Goal: Check status: Check status

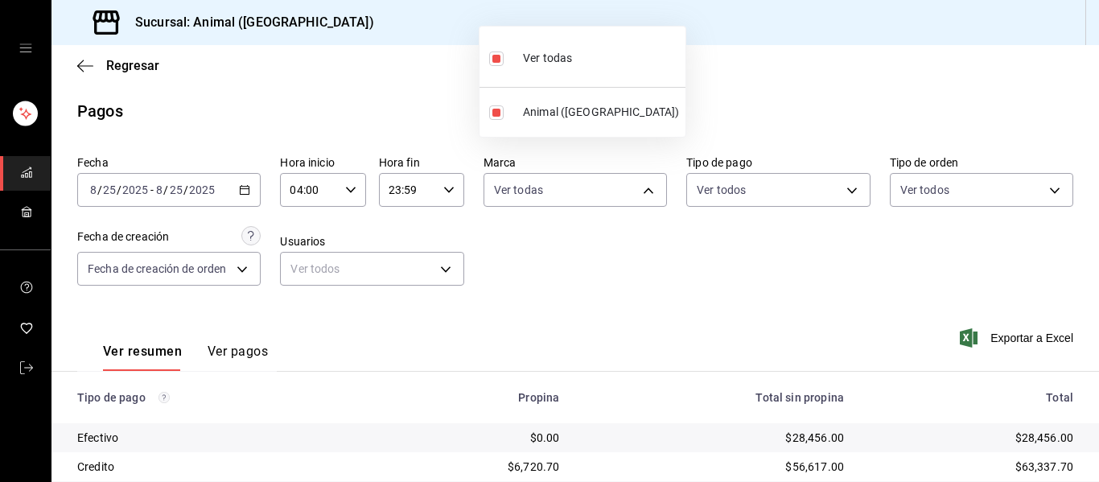
scroll to position [228, 0]
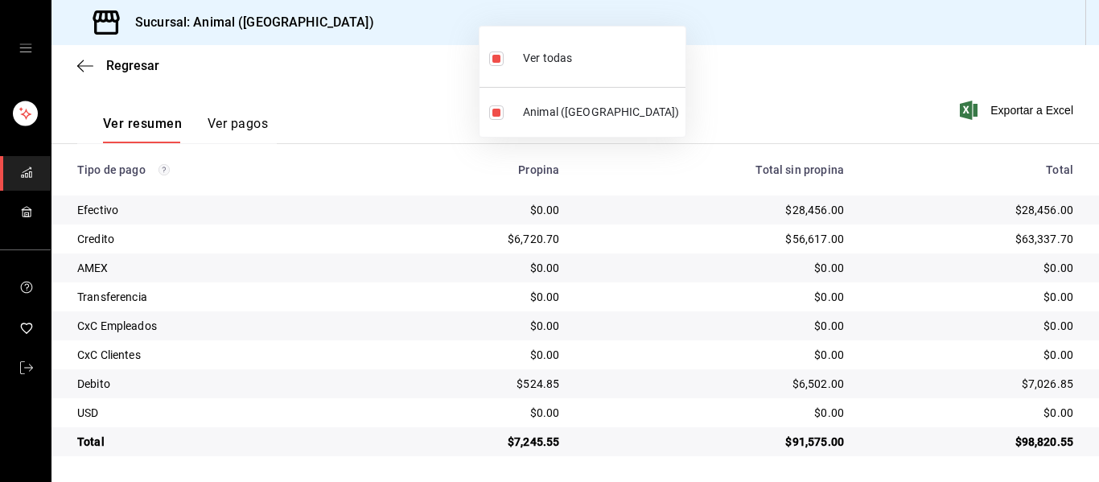
click at [706, 100] on div at bounding box center [549, 241] width 1099 height 482
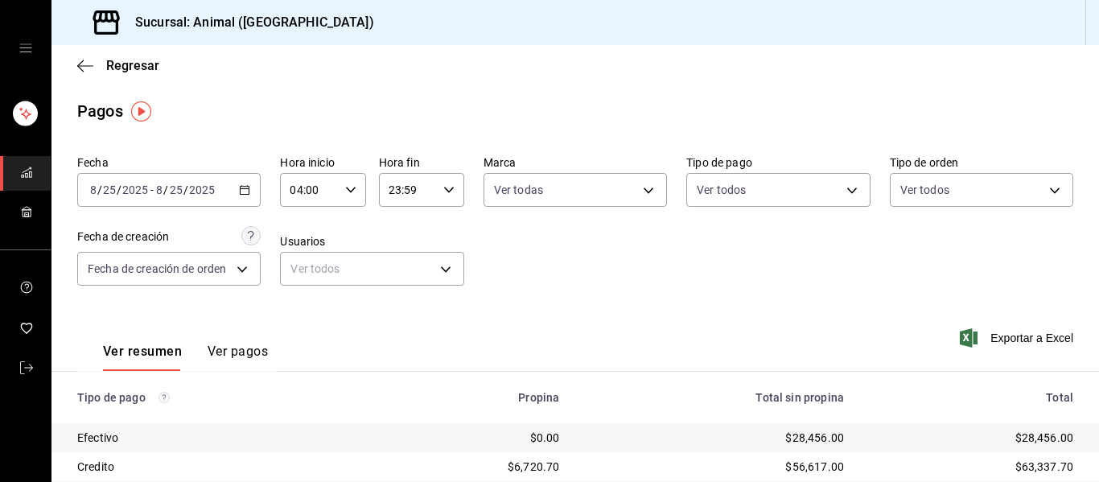
click at [245, 187] on icon "button" at bounding box center [244, 189] width 11 height 11
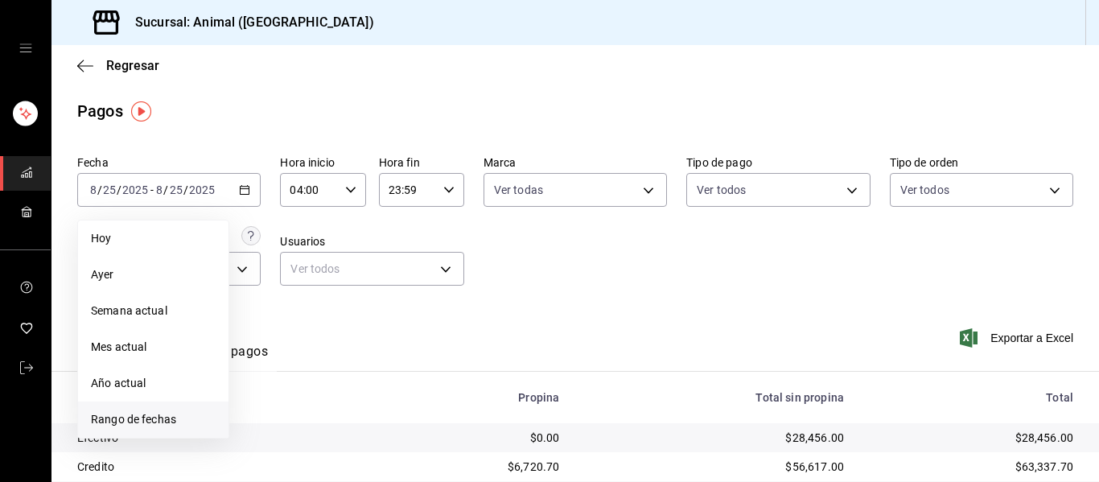
click at [163, 420] on span "Rango de fechas" at bounding box center [153, 419] width 125 height 17
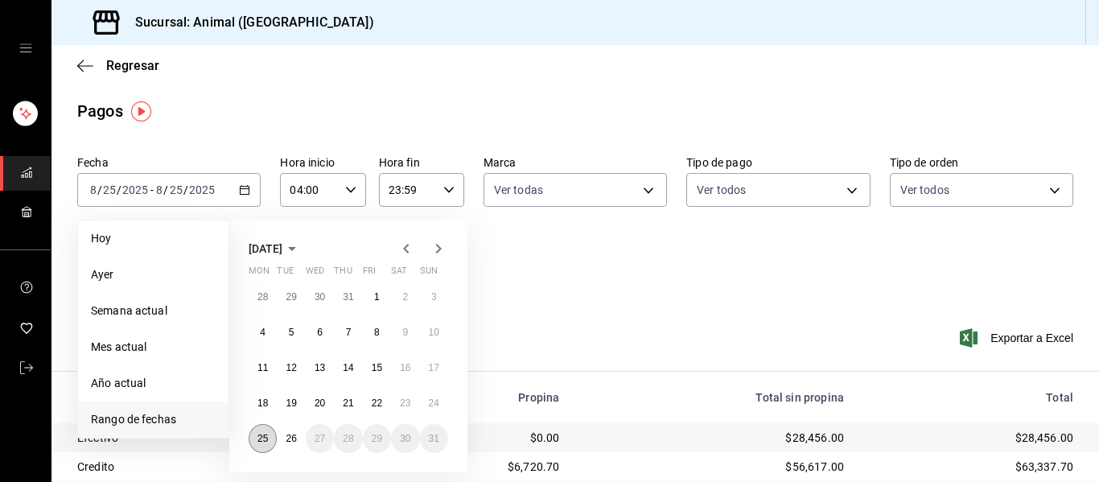
click at [267, 440] on abbr "25" at bounding box center [262, 438] width 10 height 11
click at [287, 444] on button "26" at bounding box center [291, 438] width 28 height 29
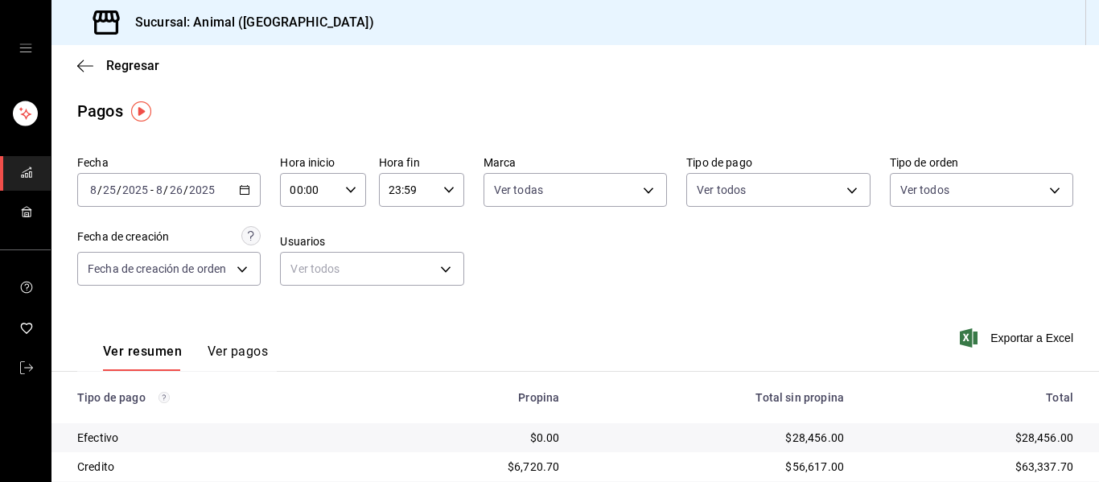
click at [346, 188] on icon "button" at bounding box center [350, 189] width 11 height 11
click at [300, 264] on span "05" at bounding box center [298, 263] width 17 height 13
type input "05:00"
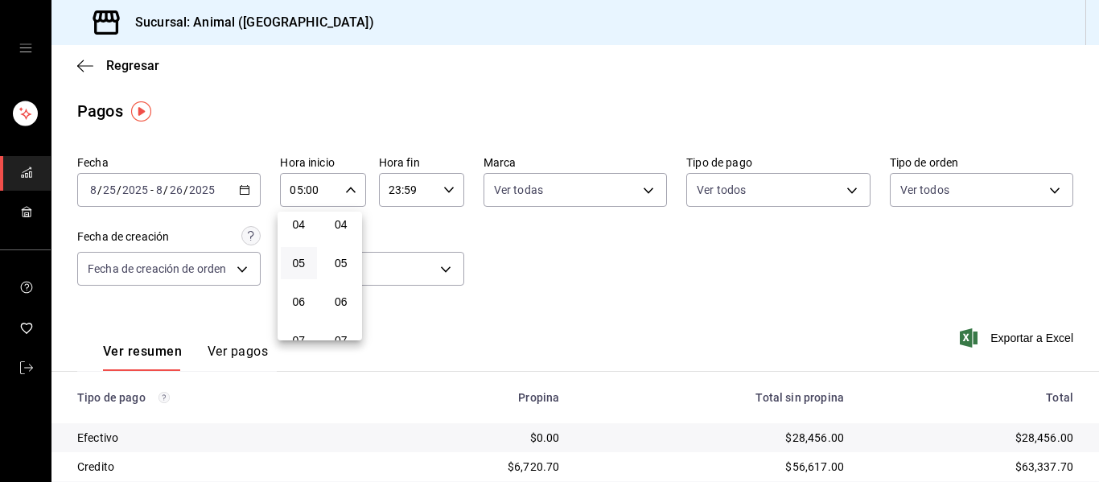
click at [375, 321] on div at bounding box center [549, 241] width 1099 height 482
click at [450, 191] on div "23:59 Hora fin" at bounding box center [421, 190] width 85 height 34
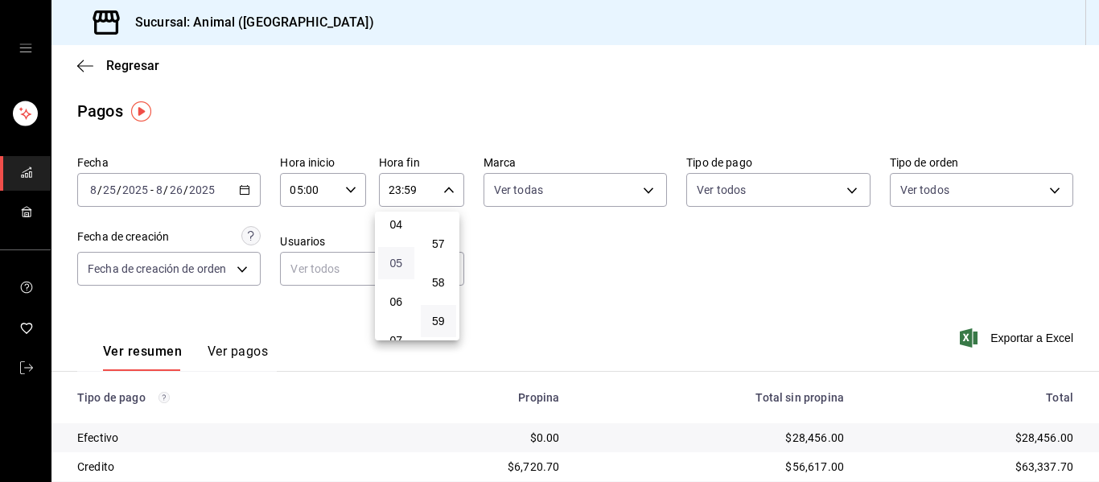
click at [401, 265] on span "05" at bounding box center [396, 263] width 17 height 13
type input "05:59"
click at [577, 254] on div at bounding box center [549, 241] width 1099 height 482
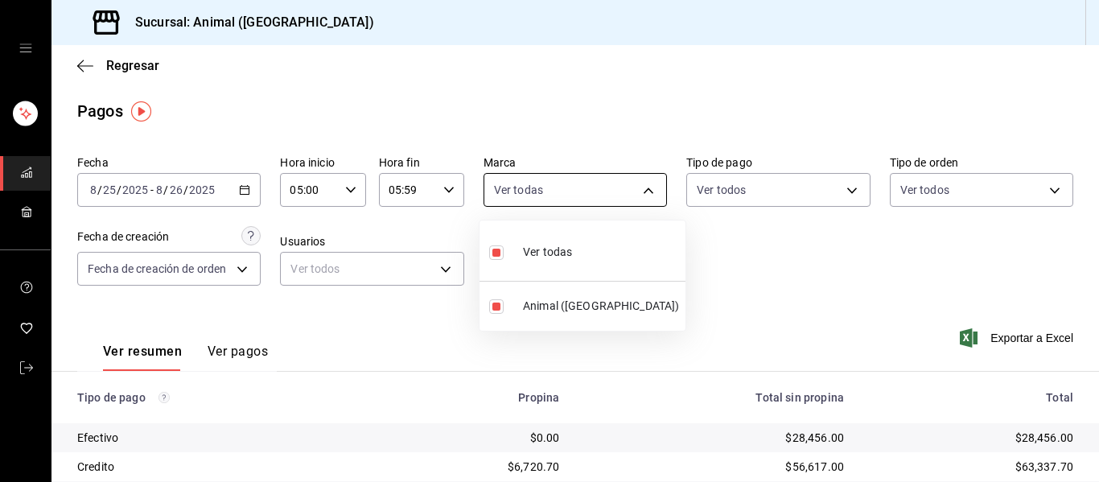
click at [652, 188] on body "Sucursal: Animal ([GEOGRAPHIC_DATA]) Regresar Pagos Fecha [DATE] [DATE] - [DATE…" at bounding box center [549, 241] width 1099 height 482
click at [634, 253] on li "Ver todas" at bounding box center [582, 250] width 206 height 47
checkbox input "false"
click at [718, 253] on div at bounding box center [549, 241] width 1099 height 482
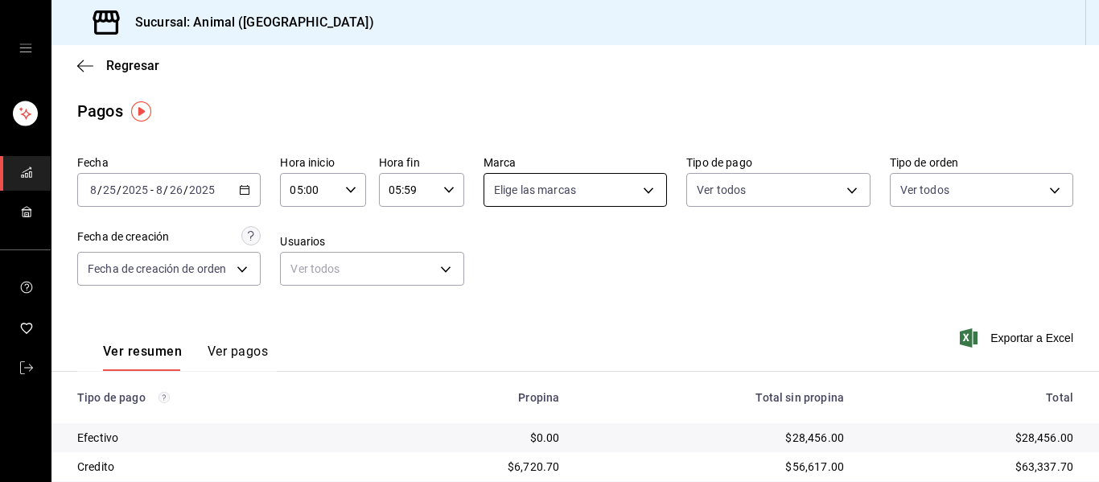
click at [642, 190] on body "Sucursal: Animal ([GEOGRAPHIC_DATA]) Regresar Pagos Fecha [DATE] [DATE] - [DATE…" at bounding box center [549, 241] width 1099 height 482
click at [602, 263] on li "Ver todas" at bounding box center [582, 250] width 206 height 47
type input "96838179-8fbb-4073-aae3-1789726318c8"
checkbox input "true"
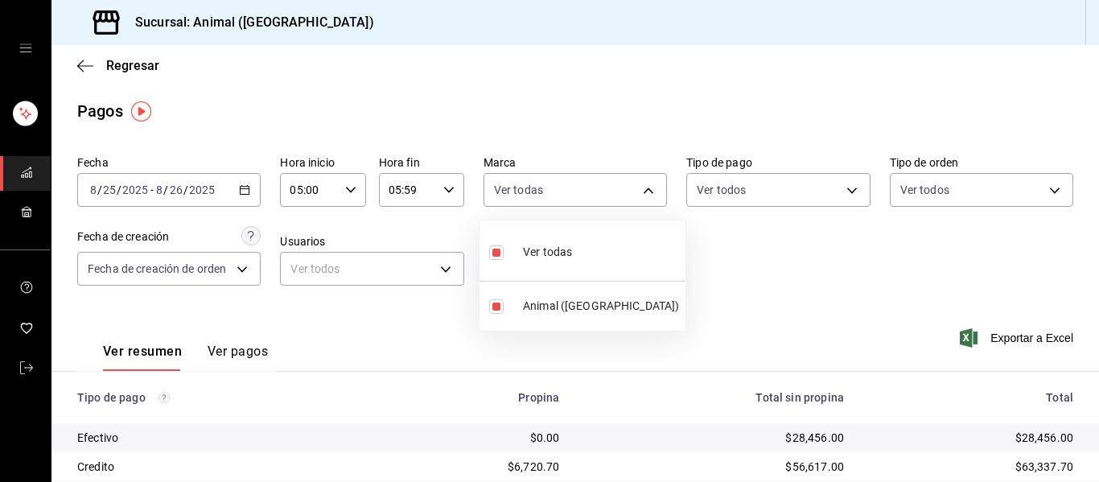
click at [715, 268] on div at bounding box center [549, 241] width 1099 height 482
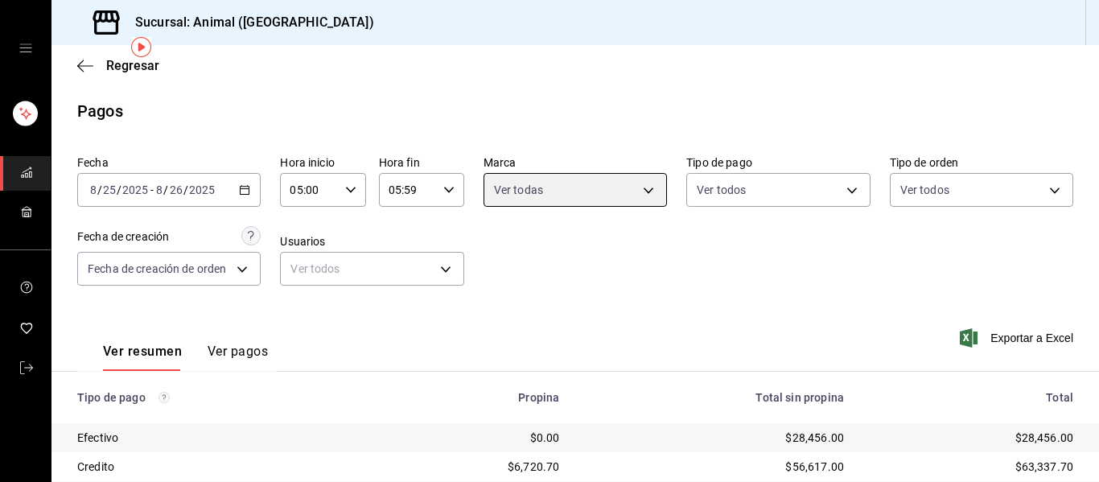
scroll to position [228, 0]
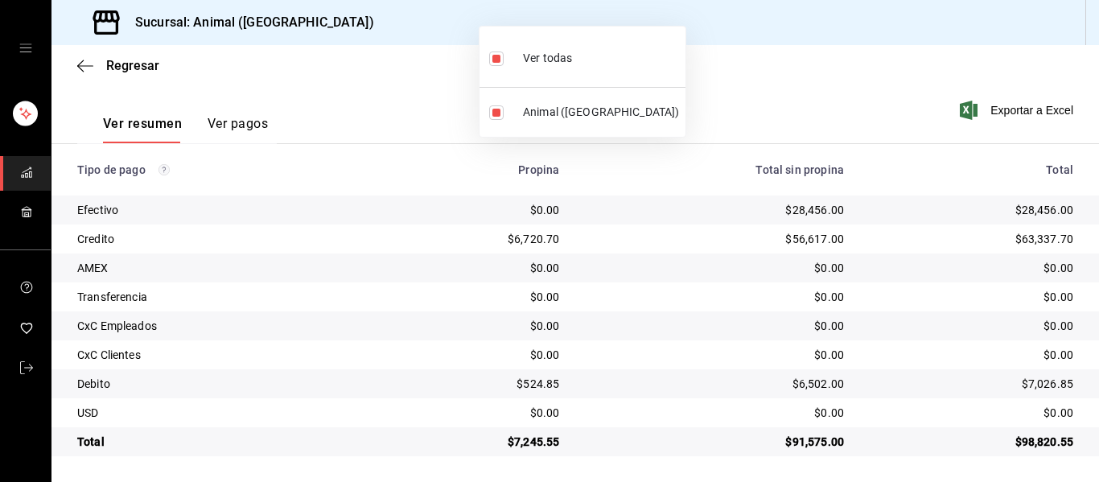
click at [717, 105] on div at bounding box center [549, 241] width 1099 height 482
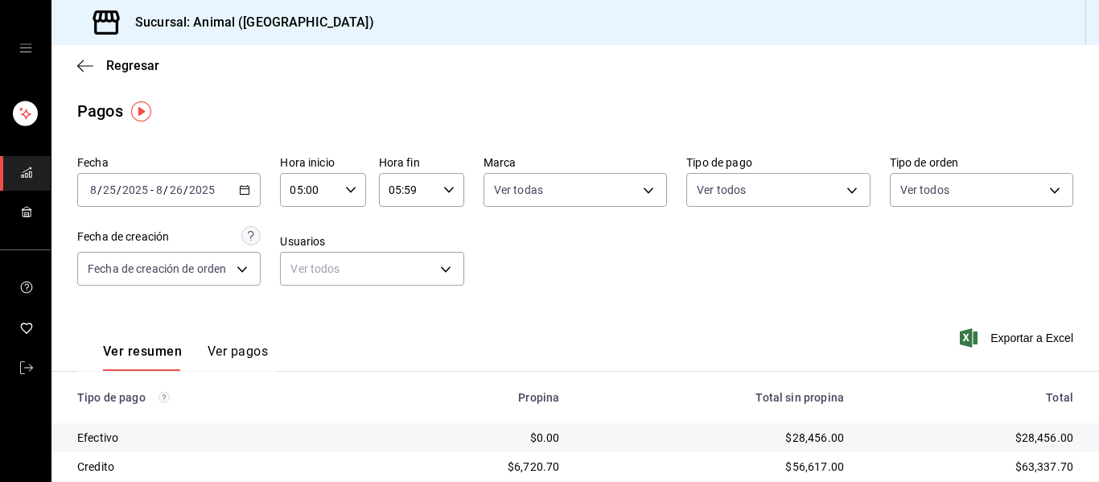
click at [753, 273] on div "Fecha [DATE] [DATE] - [DATE] [DATE] Hora inicio 05:00 Hora inicio Hora fin 05:5…" at bounding box center [575, 227] width 996 height 156
